Goal: Contribute content: Add original content to the website for others to see

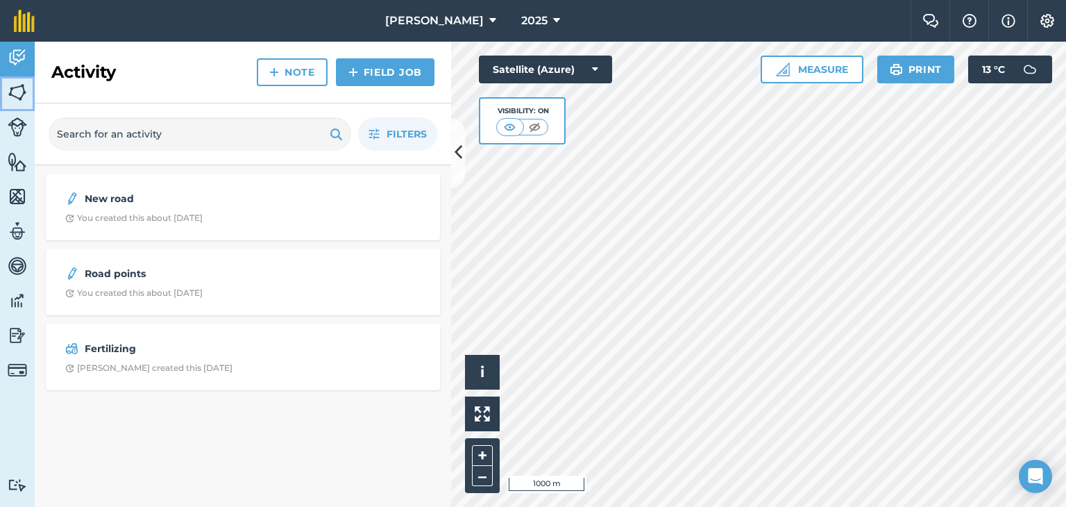
click at [13, 87] on img at bounding box center [17, 92] width 19 height 21
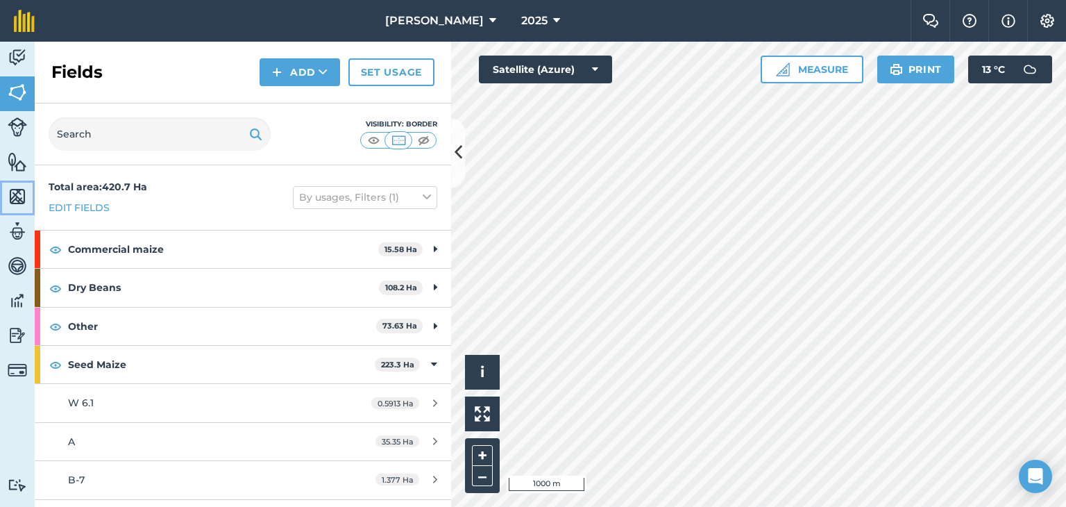
click at [20, 201] on img at bounding box center [17, 196] width 19 height 21
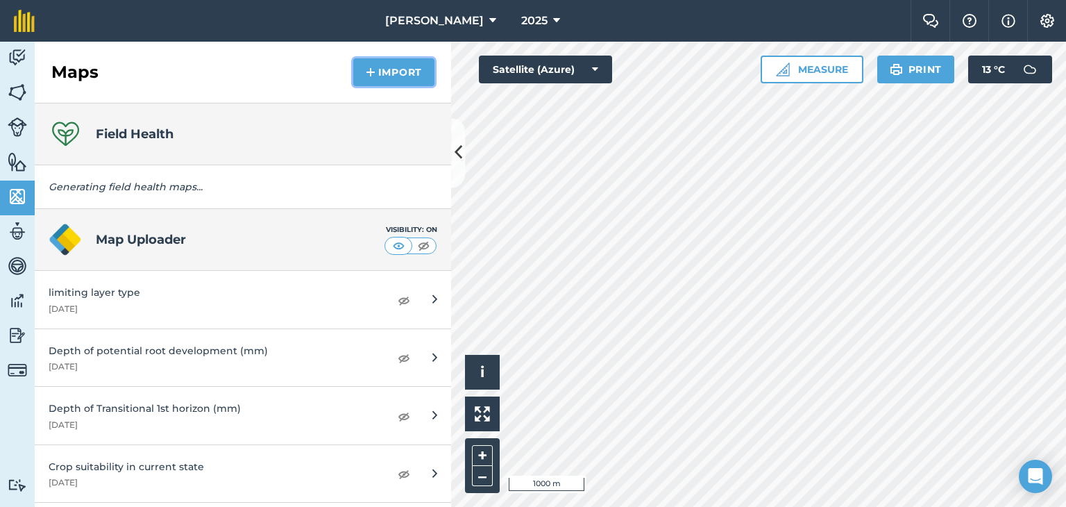
click at [409, 65] on button "Import" at bounding box center [393, 72] width 81 height 28
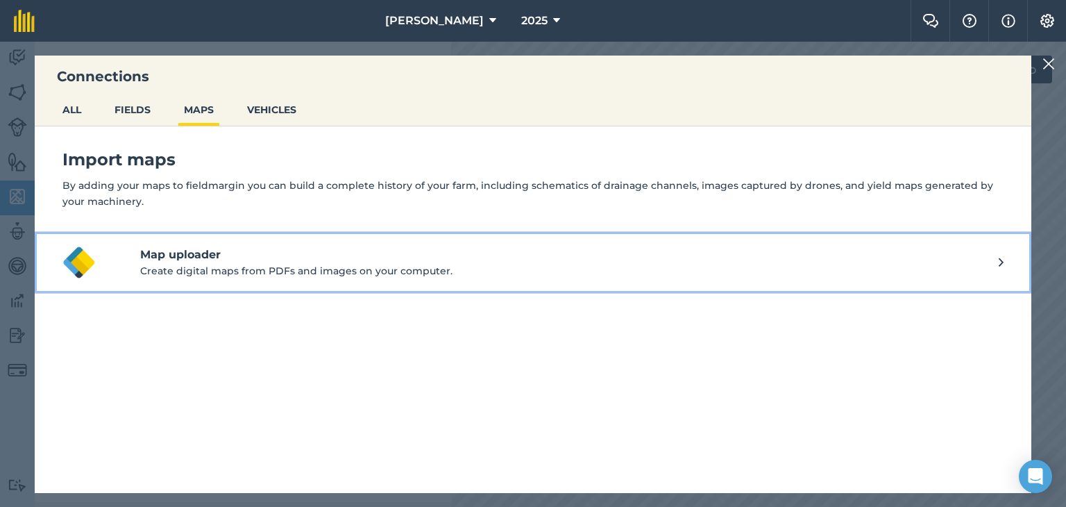
click at [1005, 261] on button "Map uploader Create digital maps from PDFs and images on your computer." at bounding box center [533, 263] width 996 height 62
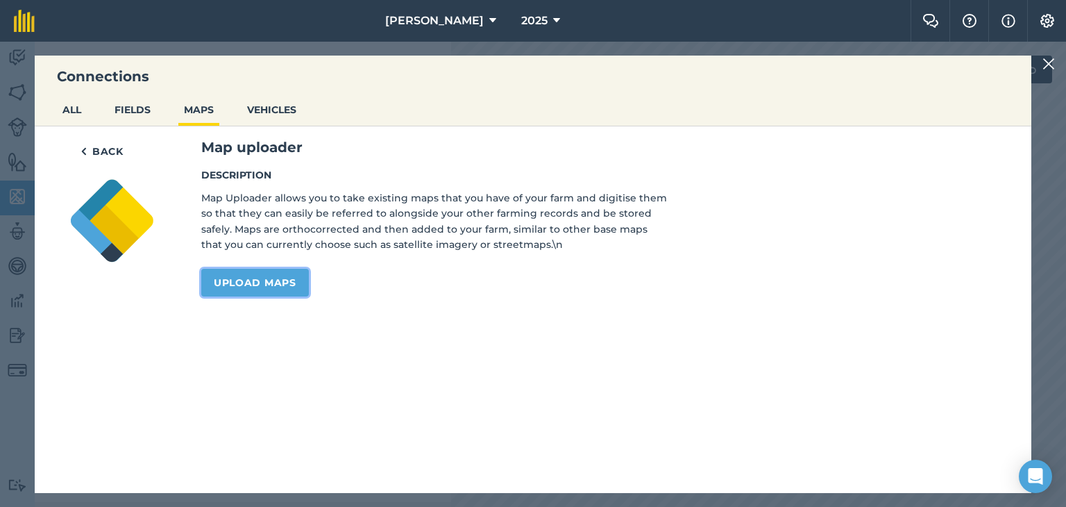
click at [262, 279] on link "Upload maps" at bounding box center [255, 283] width 108 height 28
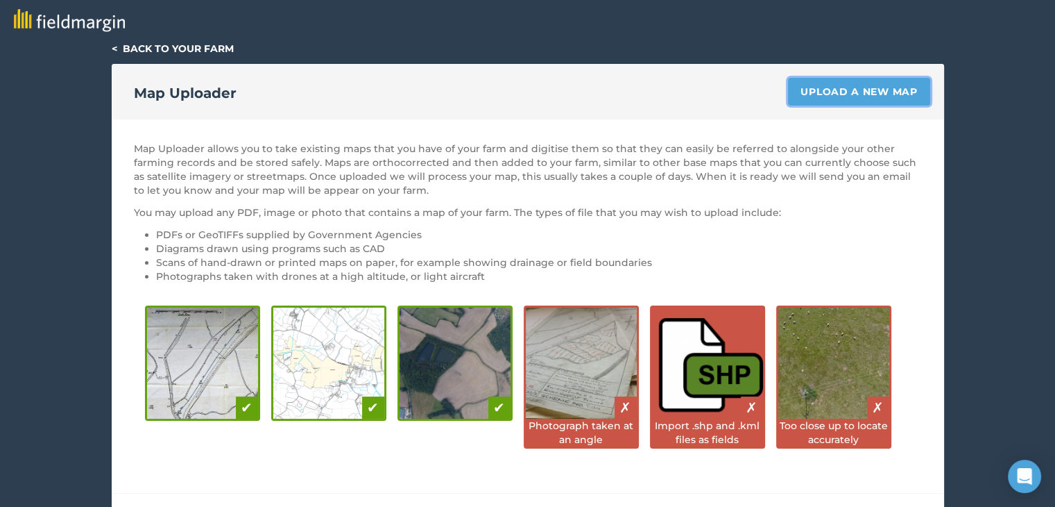
click at [858, 89] on link "Upload a new map" at bounding box center [859, 92] width 142 height 28
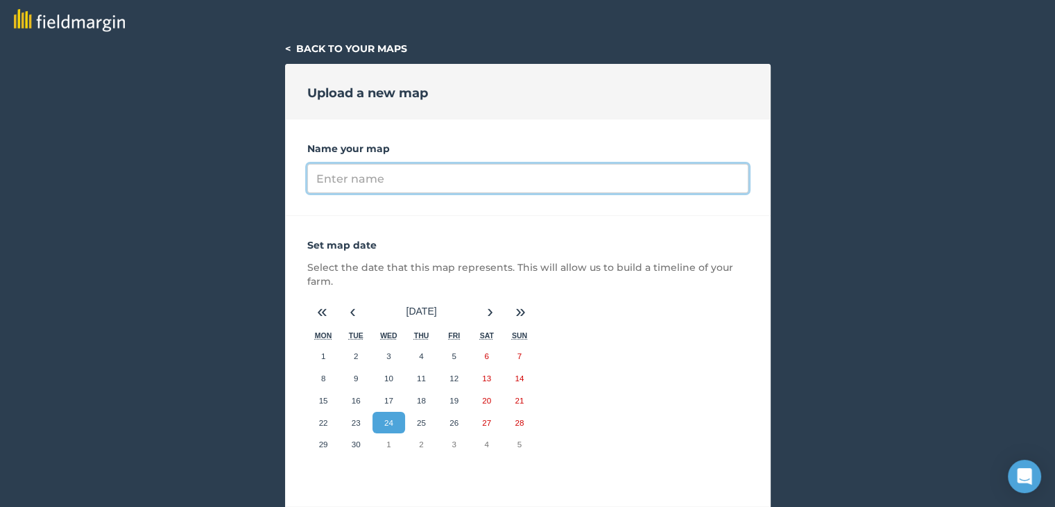
click at [397, 181] on input "Name your map" at bounding box center [527, 178] width 441 height 29
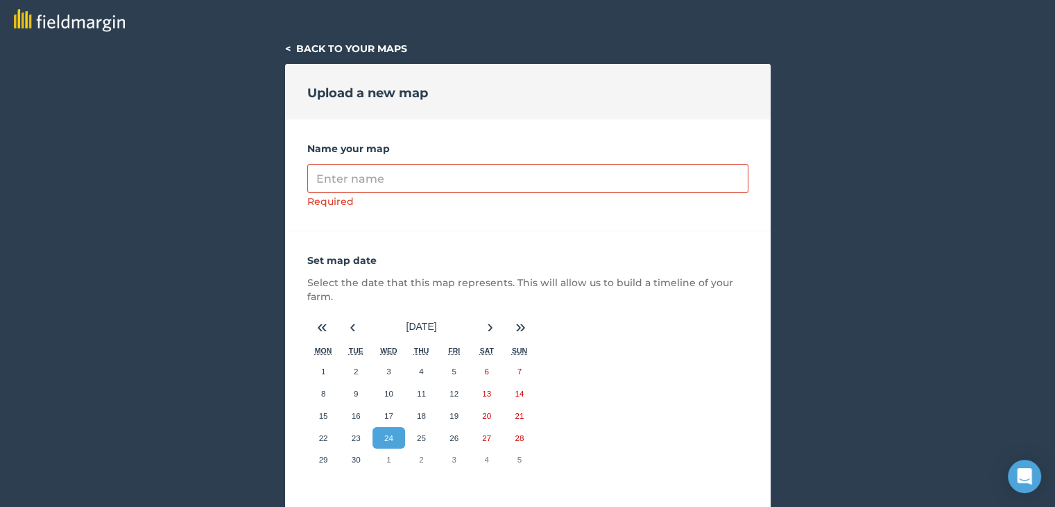
drag, startPoint x: 397, startPoint y: 181, endPoint x: 633, endPoint y: 345, distance: 287.2
click at [633, 345] on div "Set map date Select the date that this map represents. This will allow us to bu…" at bounding box center [528, 376] width 486 height 291
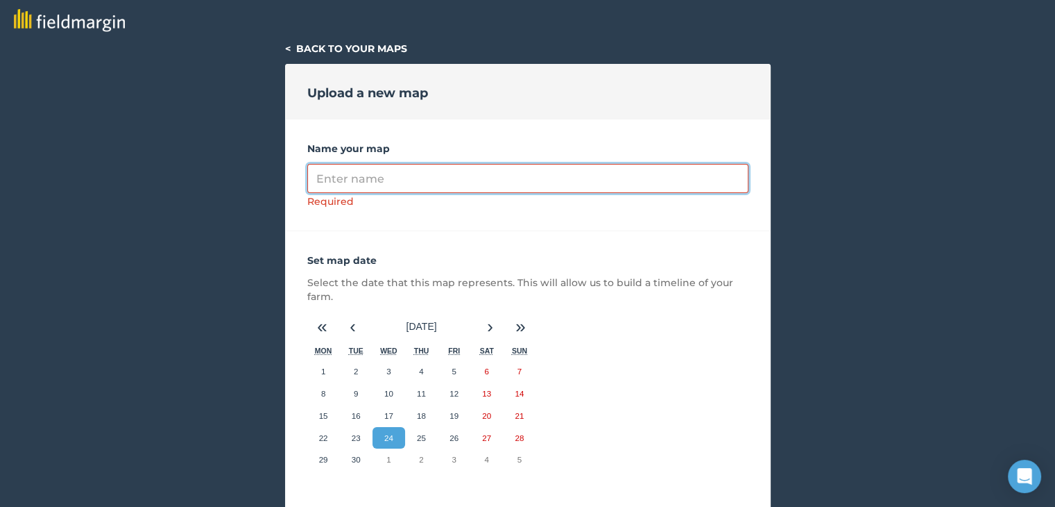
click at [401, 181] on input "Name your map" at bounding box center [527, 178] width 441 height 29
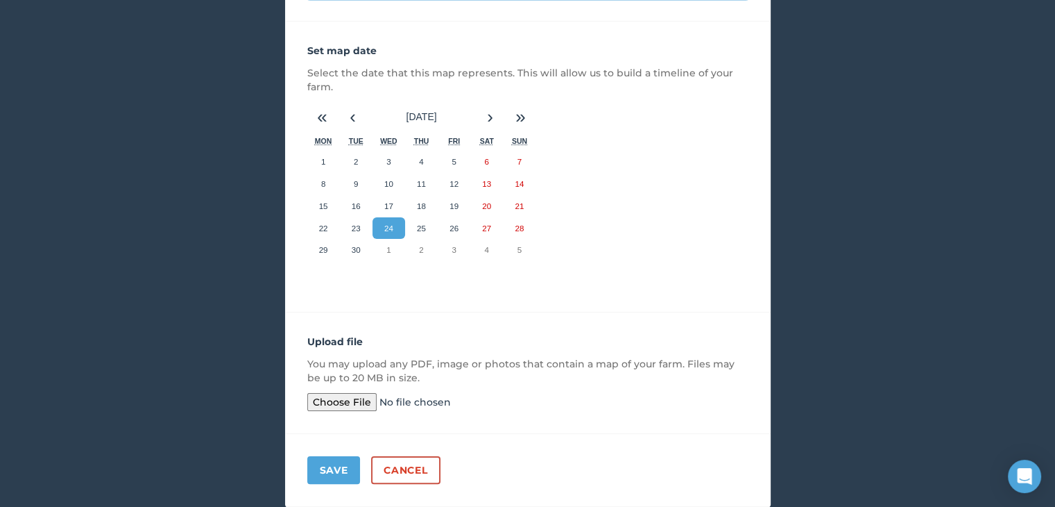
scroll to position [237, 0]
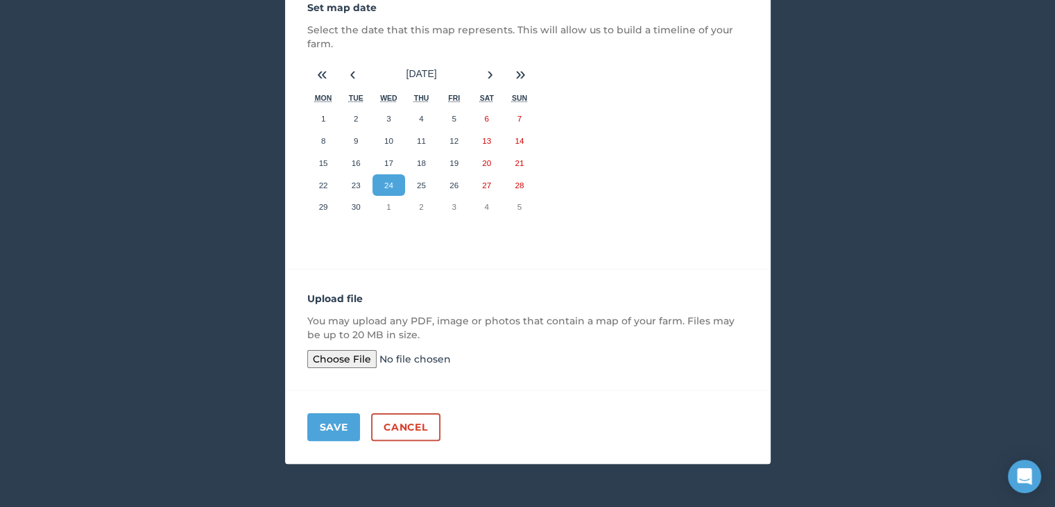
type input "soil classification"
click at [329, 358] on input "file" at bounding box center [413, 359] width 212 height 18
type input "C:\fakepath\[PERSON_NAME] Timbers_Waterways, P1-2-W11-5_Soil Classification.zip"
click at [336, 420] on button "Save" at bounding box center [333, 427] width 53 height 28
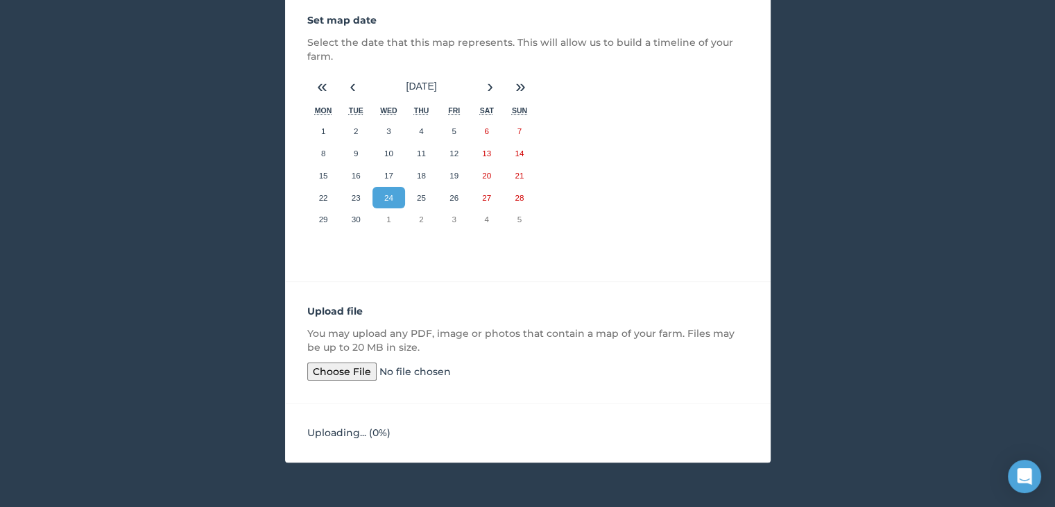
scroll to position [224, 0]
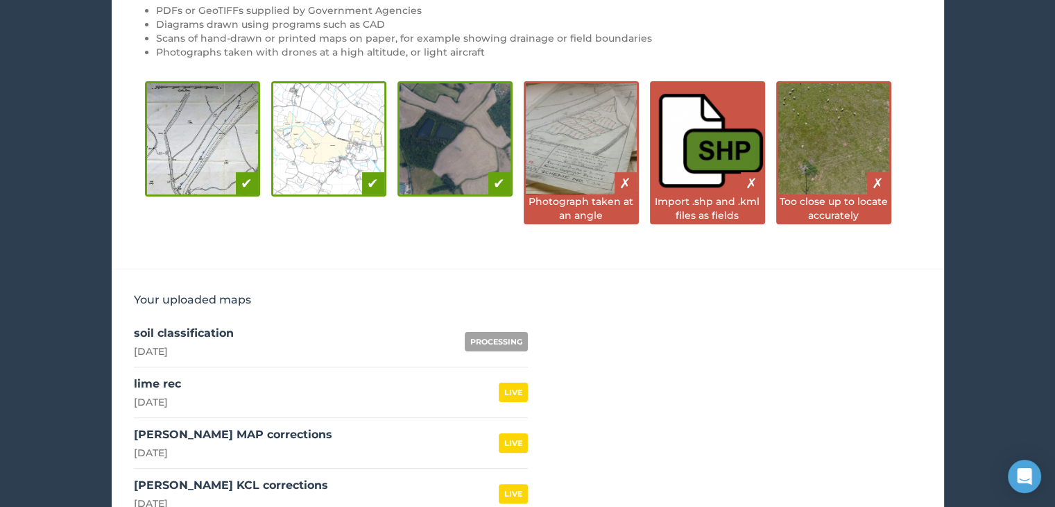
click at [200, 333] on div "soil classification" at bounding box center [184, 333] width 100 height 17
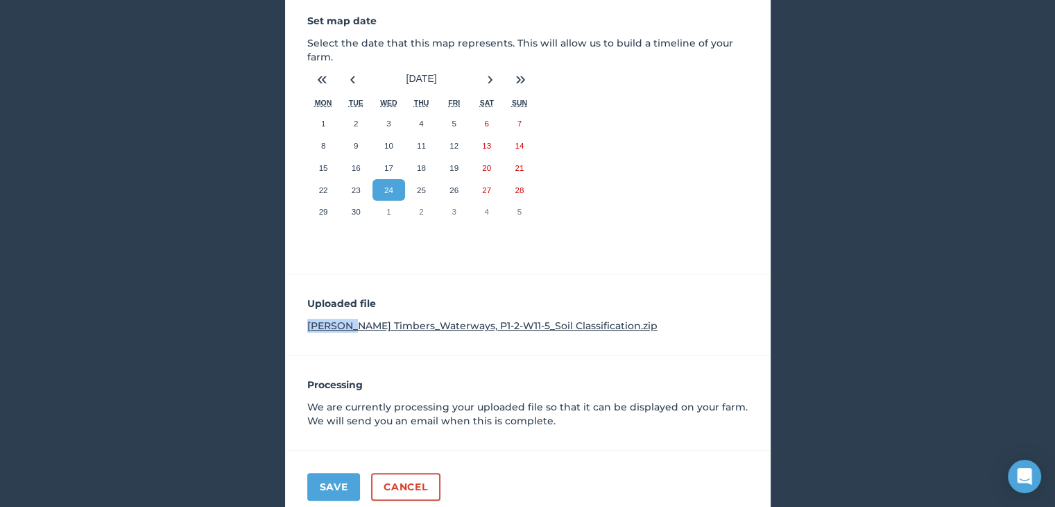
click at [200, 333] on div "< Back to your maps Update a map PROCESSING Name your map soil classification S…" at bounding box center [527, 171] width 1055 height 706
